Goal: Task Accomplishment & Management: Complete application form

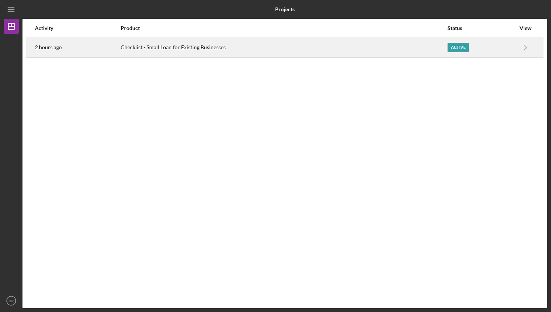
click at [180, 45] on div "Checklist - Small Loan for Existing Businesses" at bounding box center [284, 47] width 327 height 19
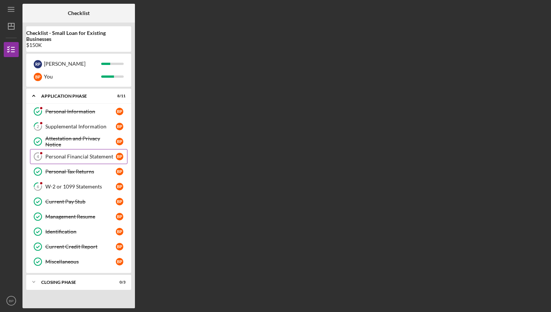
click at [75, 154] on div "Personal Financial Statement" at bounding box center [80, 156] width 70 height 6
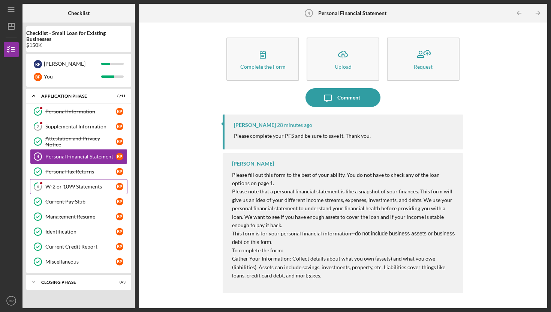
click at [67, 188] on div "W-2 or 1099 Statements" at bounding box center [80, 186] width 70 height 6
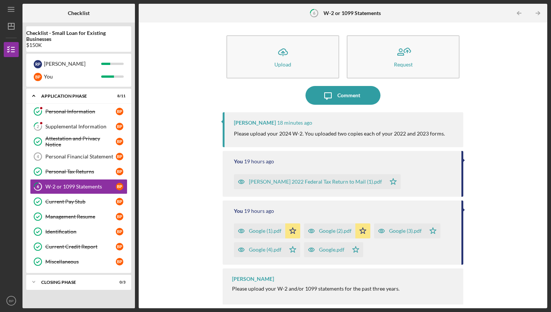
scroll to position [3, 0]
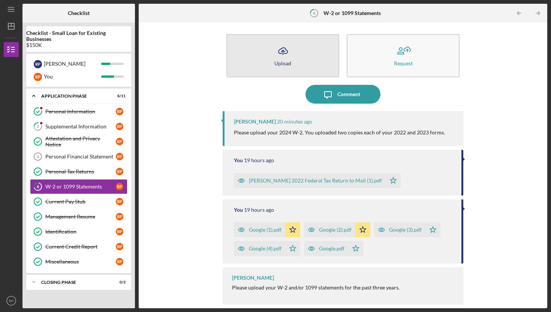
click at [285, 57] on icon "Icon/Upload" at bounding box center [283, 51] width 19 height 19
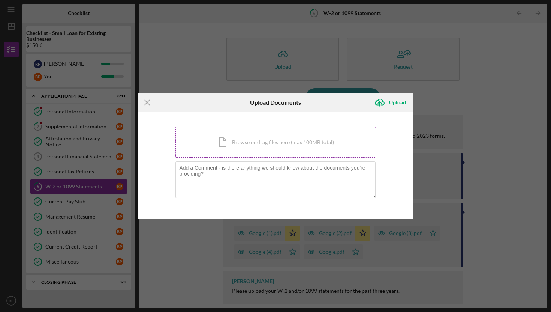
click at [238, 143] on div "Icon/Document Browse or drag files here (max 100MB total) Tap to choose files o…" at bounding box center [275, 142] width 201 height 31
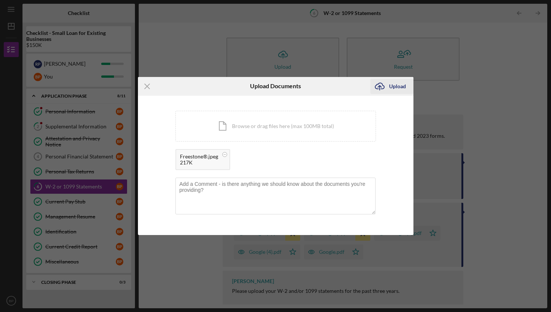
click at [394, 88] on div "Upload" at bounding box center [397, 86] width 17 height 15
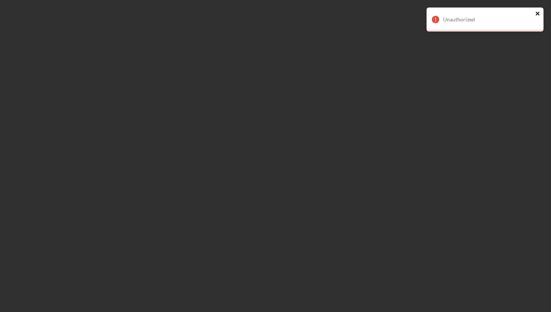
click at [538, 12] on icon "close" at bounding box center [538, 14] width 4 height 4
